Goal: Check status: Check status

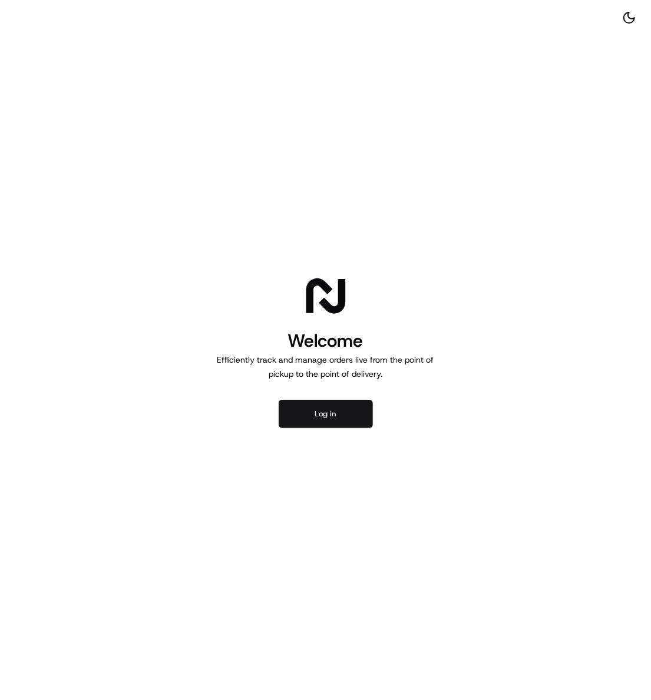
click at [329, 414] on button "Log in" at bounding box center [326, 414] width 94 height 28
click at [328, 417] on button "Log in" at bounding box center [326, 414] width 94 height 28
